Goal: Task Accomplishment & Management: Manage account settings

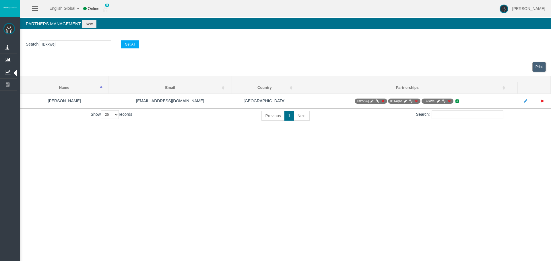
select select "25"
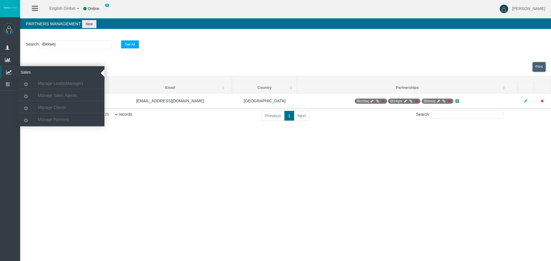
click at [13, 71] on icon at bounding box center [8, 72] width 15 height 12
click at [47, 107] on span "Manage Clients" at bounding box center [52, 107] width 28 height 5
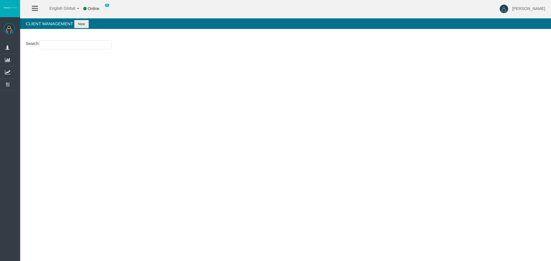
click at [55, 44] on input "number" at bounding box center [76, 44] width 72 height 9
paste input "23266224"
type input "23266224"
click at [83, 26] on button "New" at bounding box center [81, 24] width 14 height 8
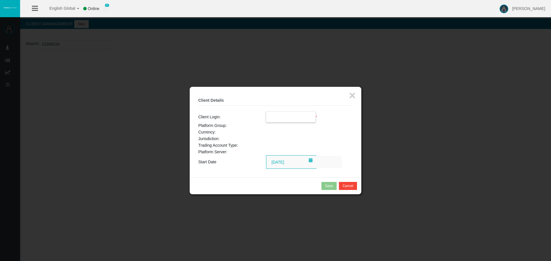
click at [275, 116] on input "text" at bounding box center [290, 117] width 49 height 10
paste input "23266224"
click at [279, 129] on span "23266224" at bounding box center [278, 127] width 18 height 5
type input "23266224"
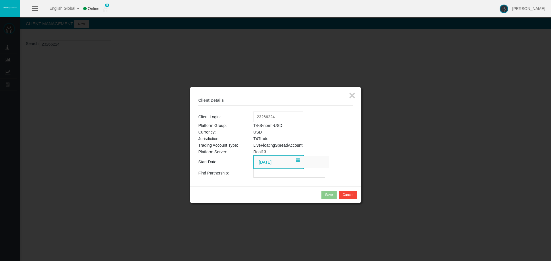
click at [277, 175] on input "text" at bounding box center [289, 173] width 72 height 9
paste input "IBcoygy"
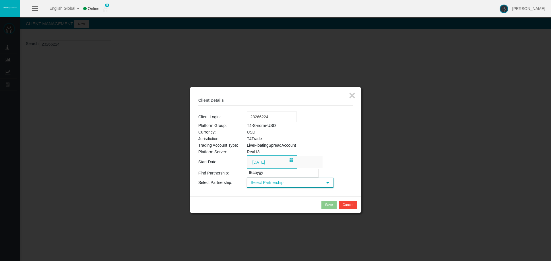
type input "IBcoygy"
click at [278, 185] on span "Select Partnership" at bounding box center [284, 182] width 75 height 9
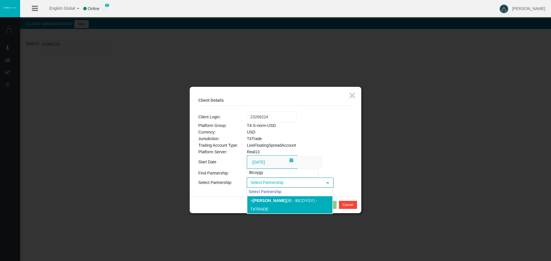
click at [277, 202] on b "[PERSON_NAME]" at bounding box center [269, 200] width 34 height 5
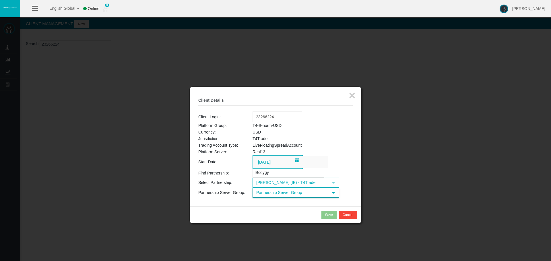
click at [285, 195] on span "Partnership Server Group" at bounding box center [290, 192] width 75 height 9
click at [283, 208] on li "T4-S-norm-USD (USD)" at bounding box center [295, 210] width 85 height 9
click at [323, 216] on button "Save" at bounding box center [328, 215] width 15 height 8
